Goal: Task Accomplishment & Management: Complete application form

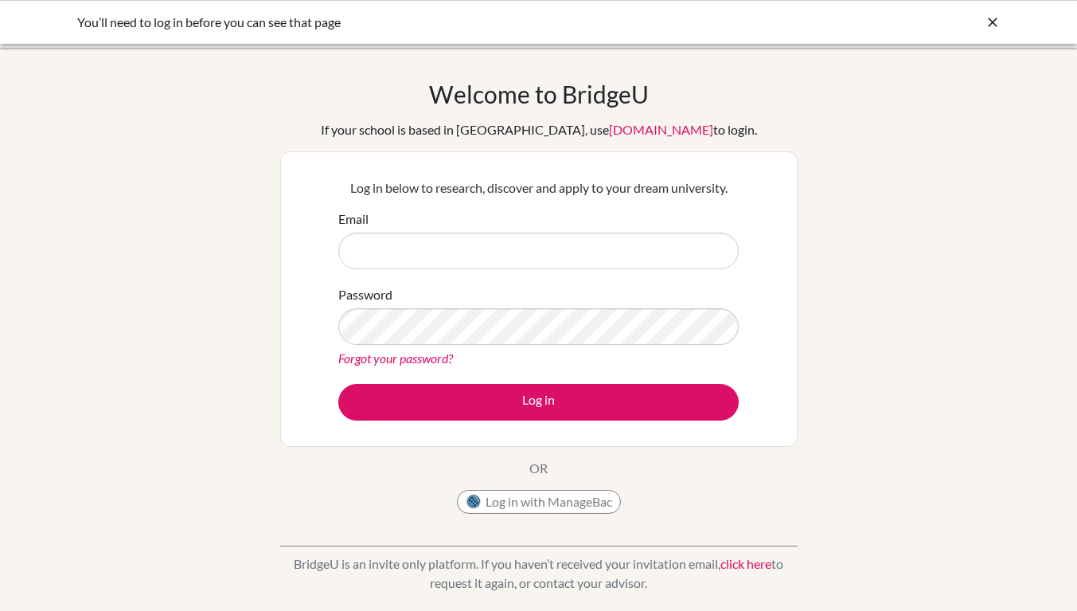
type input "severett@asb.ac.th"
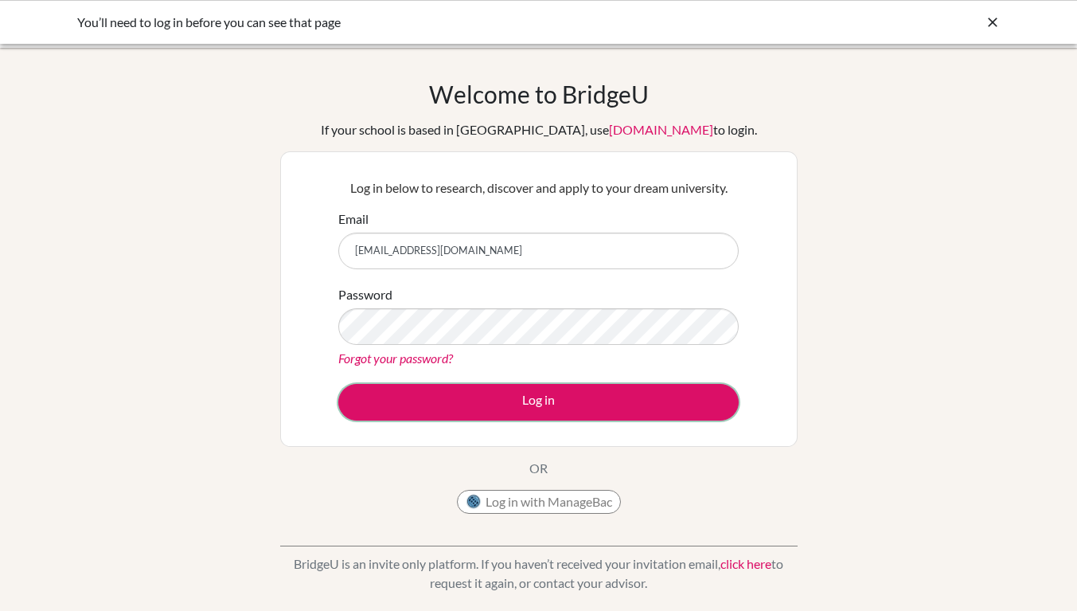
click at [526, 411] on button "Log in" at bounding box center [538, 402] width 401 height 37
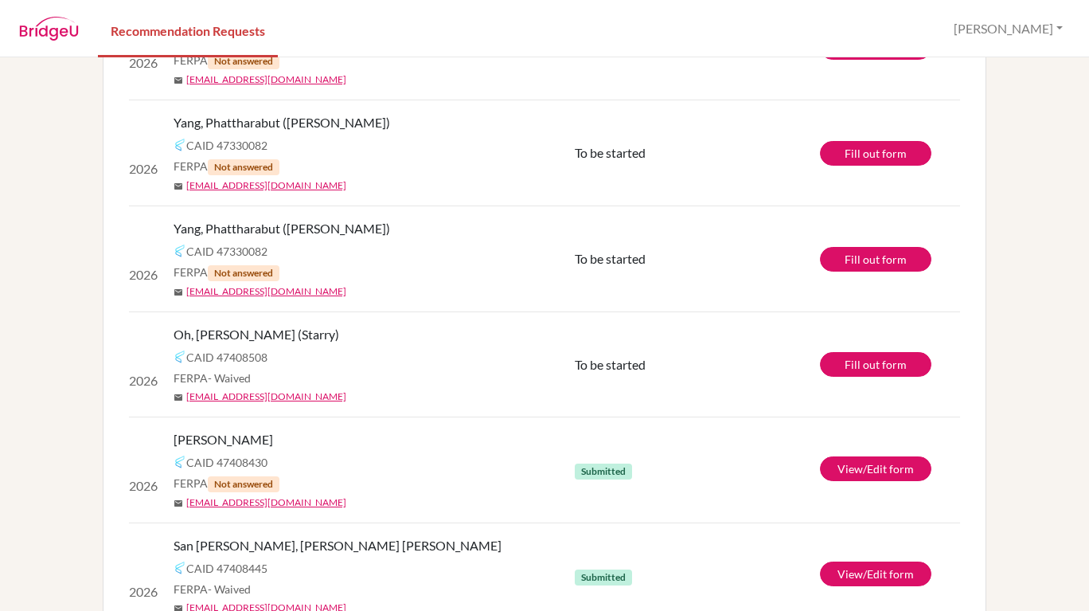
scroll to position [876, 0]
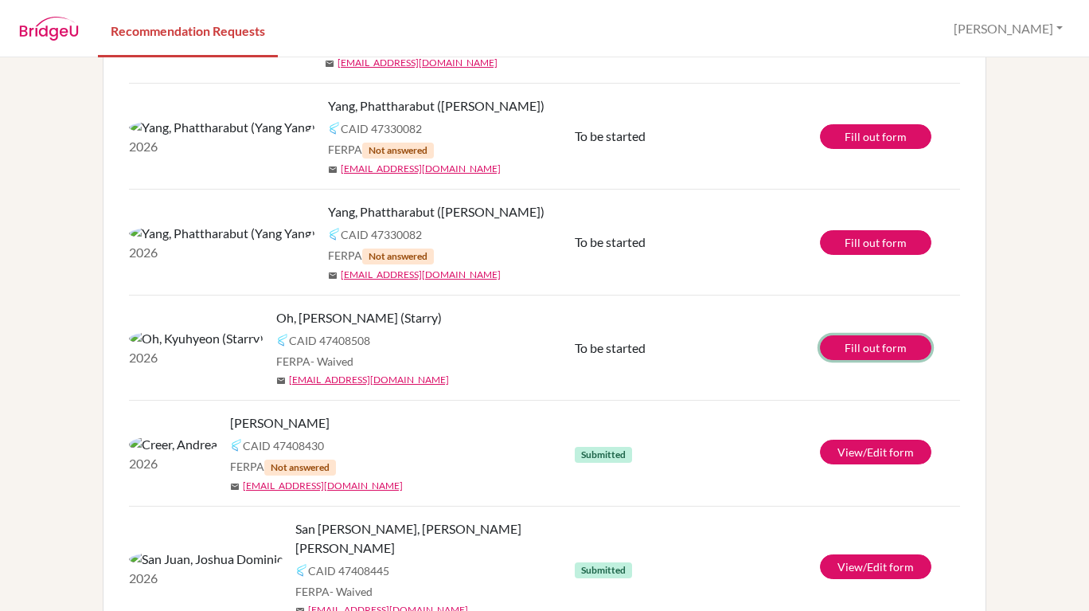
click at [871, 335] on link "Fill out form" at bounding box center [875, 347] width 111 height 25
drag, startPoint x: 289, startPoint y: 276, endPoint x: 170, endPoint y: 275, distance: 119.5
click at [276, 308] on span "Oh, [PERSON_NAME] (Starry)" at bounding box center [359, 317] width 166 height 19
copy span "Oh, [PERSON_NAME] (Starry)"
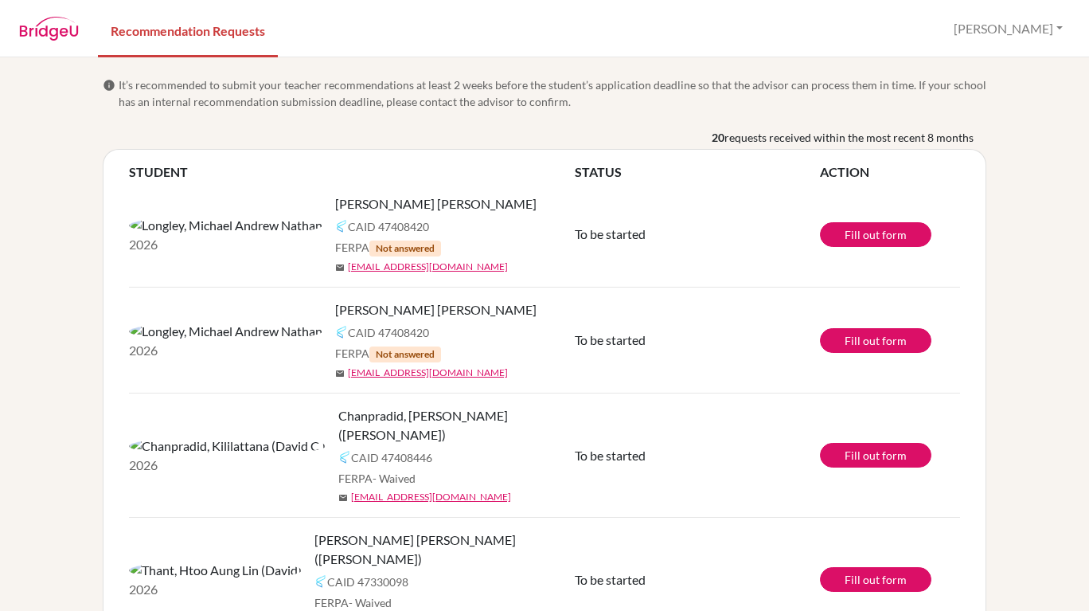
scroll to position [80, 0]
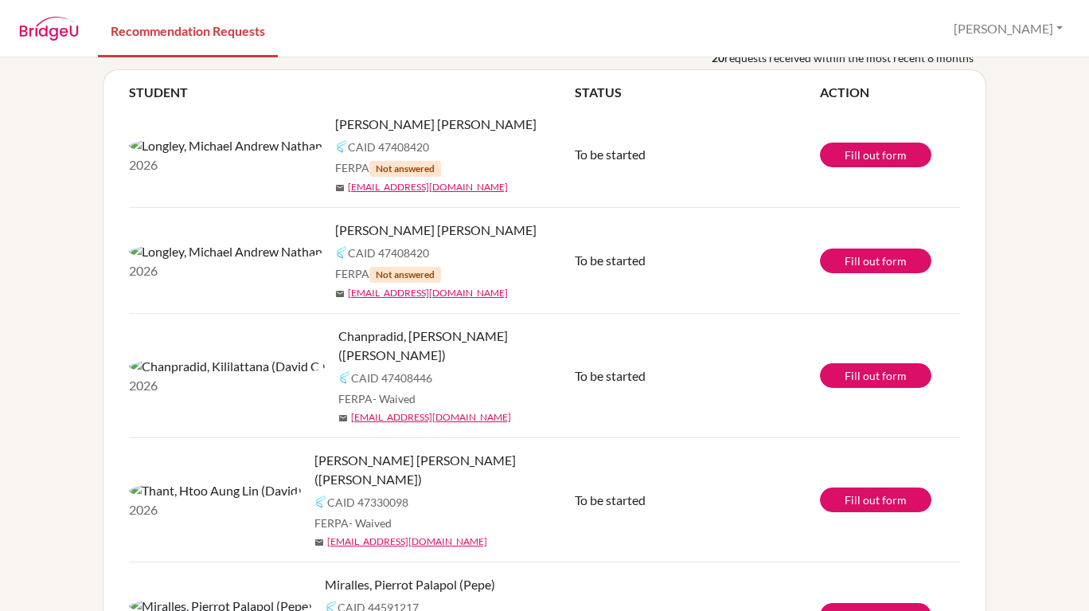
click at [362, 335] on div "Chanpradid, [PERSON_NAME] ([PERSON_NAME])" at bounding box center [462, 345] width 248 height 38
click at [844, 368] on link "Fill out form" at bounding box center [875, 375] width 111 height 25
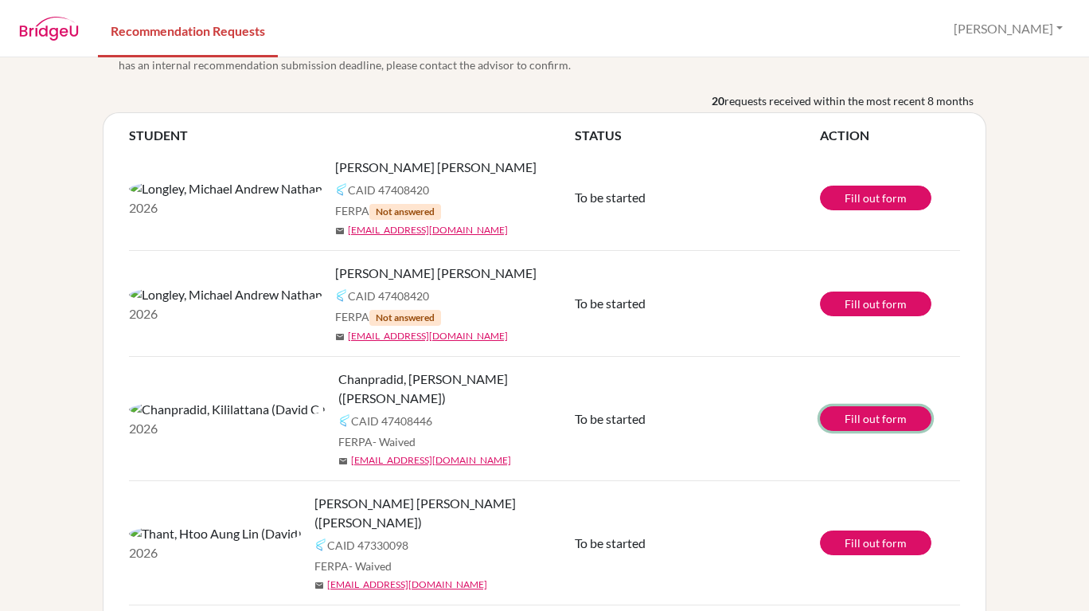
scroll to position [0, 0]
